Goal: Check status: Check status

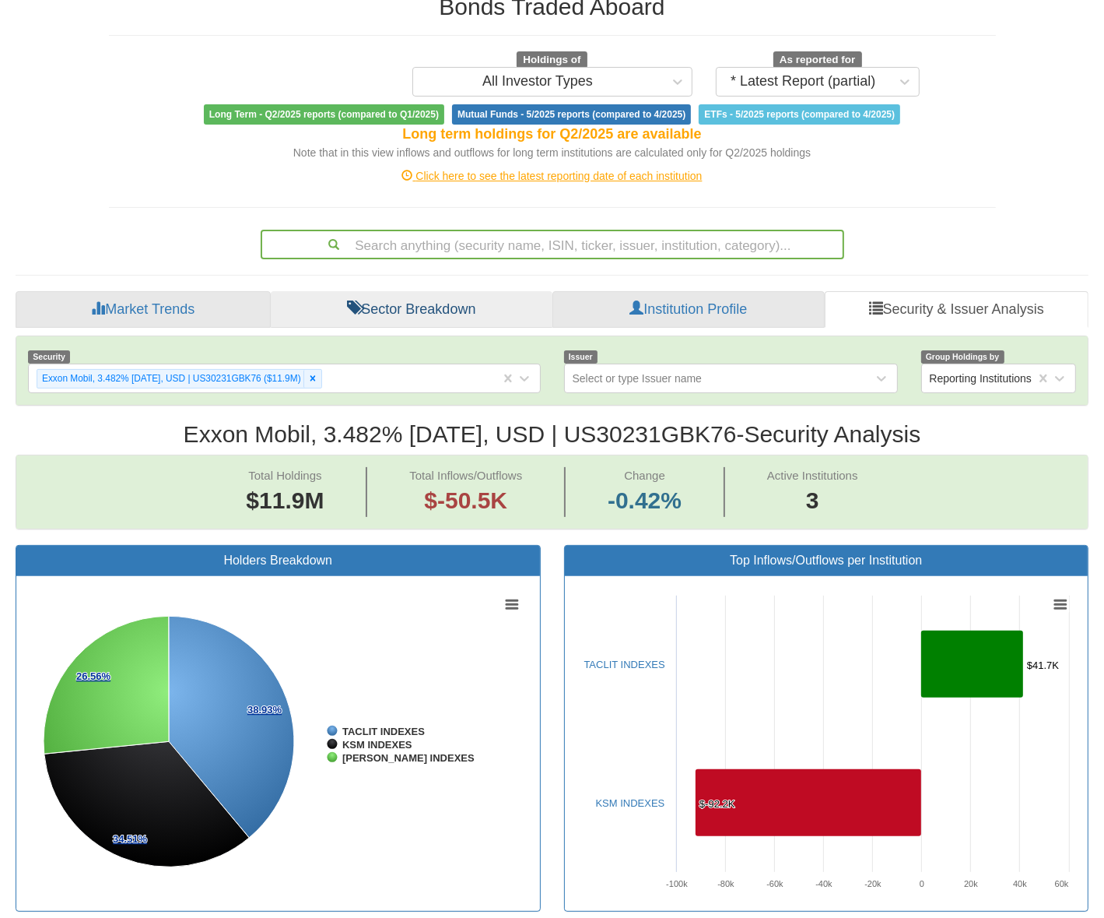
scroll to position [31, 1045]
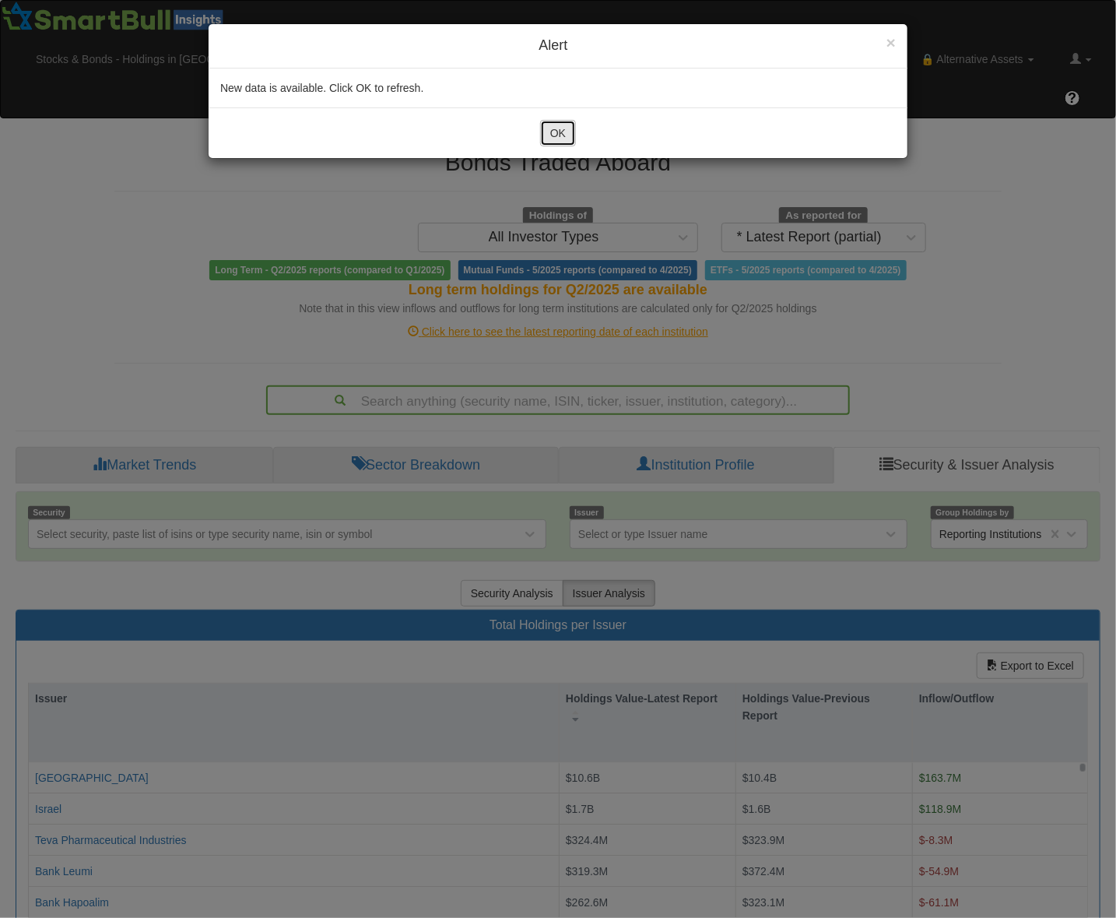
click at [570, 127] on button "OK" at bounding box center [558, 133] width 36 height 26
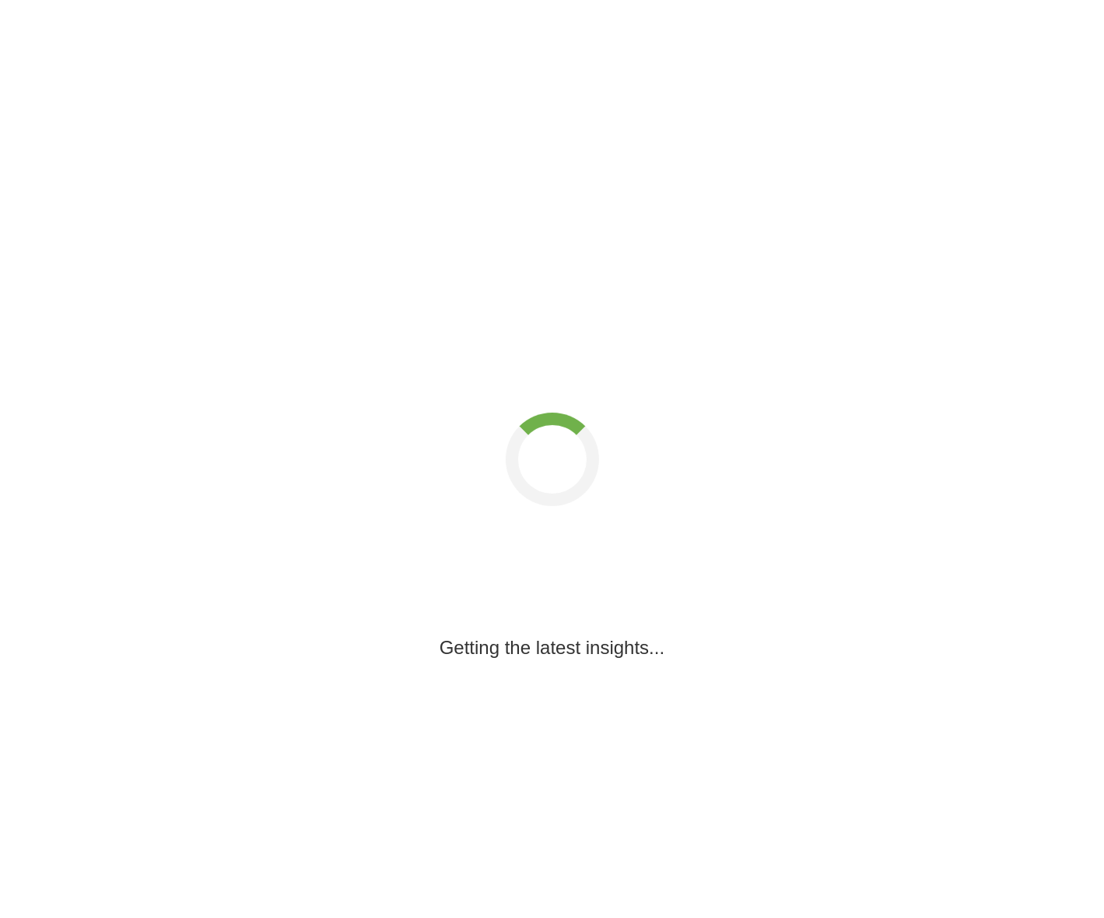
click at [554, 130] on div "Getting the latest insights..." at bounding box center [552, 189] width 1104 height 944
